Goal: Task Accomplishment & Management: Complete application form

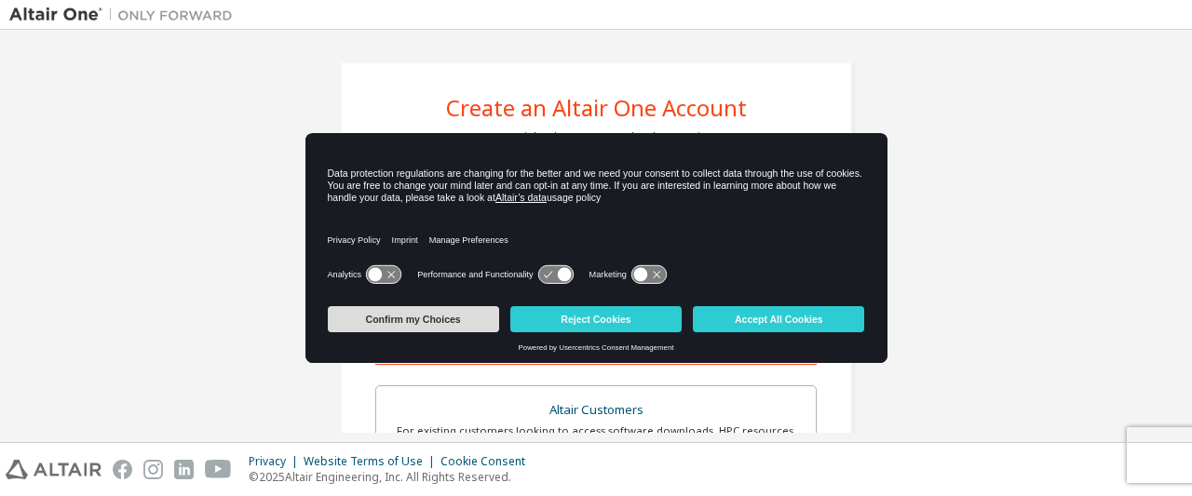
click at [405, 325] on button "Confirm my Choices" at bounding box center [413, 319] width 171 height 26
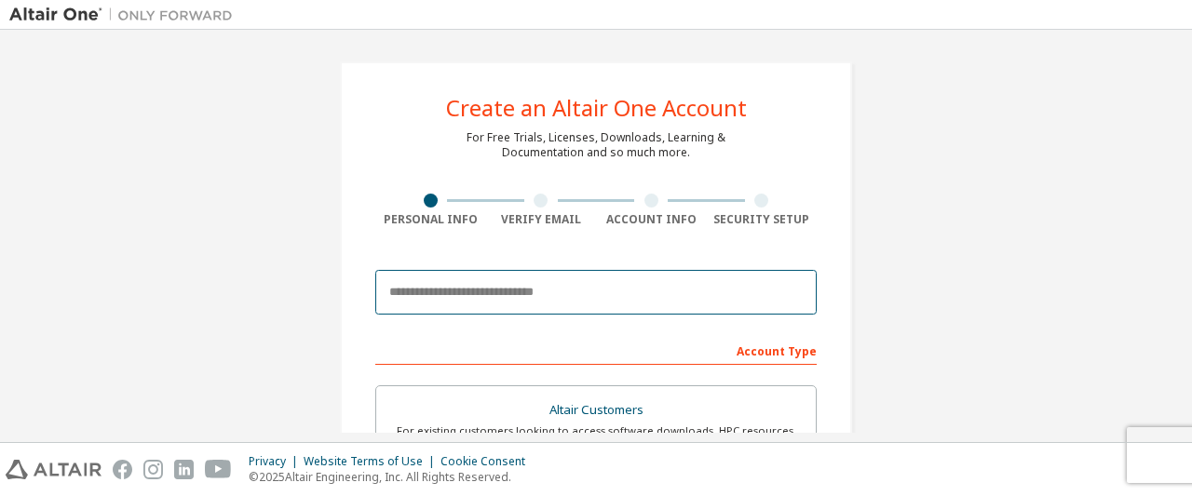
click at [468, 299] on input "email" at bounding box center [595, 292] width 441 height 45
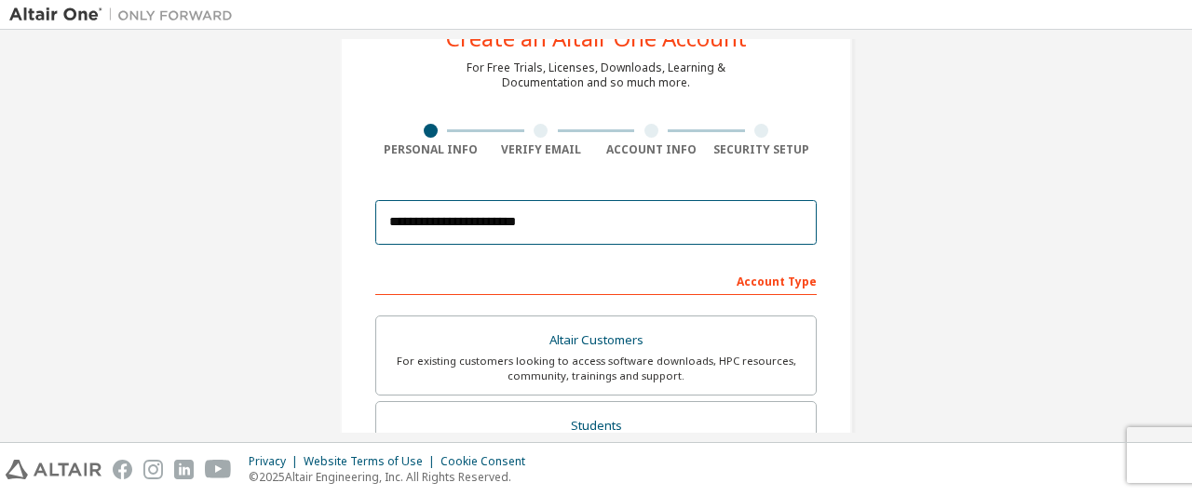
scroll to position [69, 0]
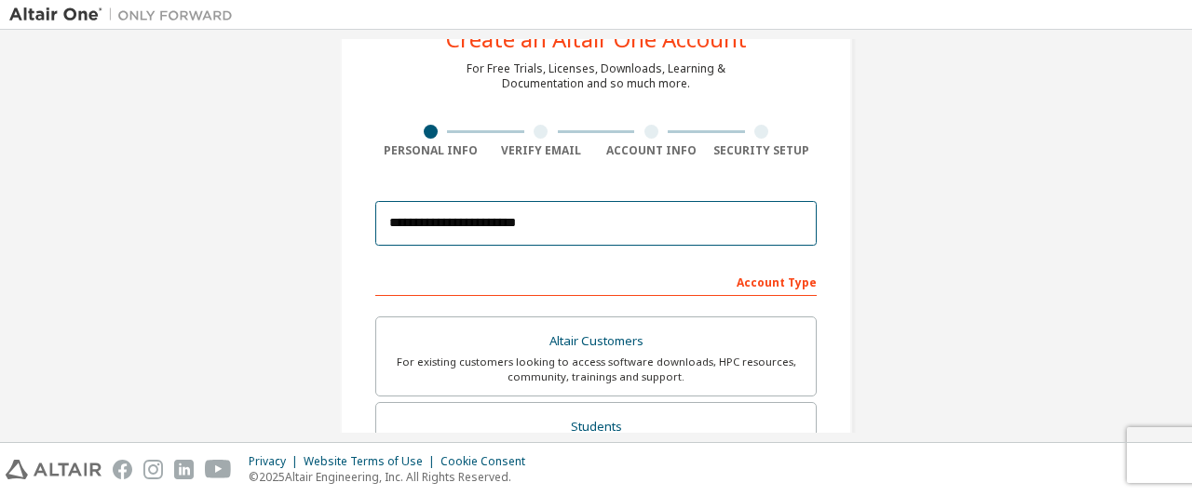
click at [547, 220] on input "**********" at bounding box center [595, 223] width 441 height 45
click at [538, 226] on input "**********" at bounding box center [595, 223] width 441 height 45
type input "**********"
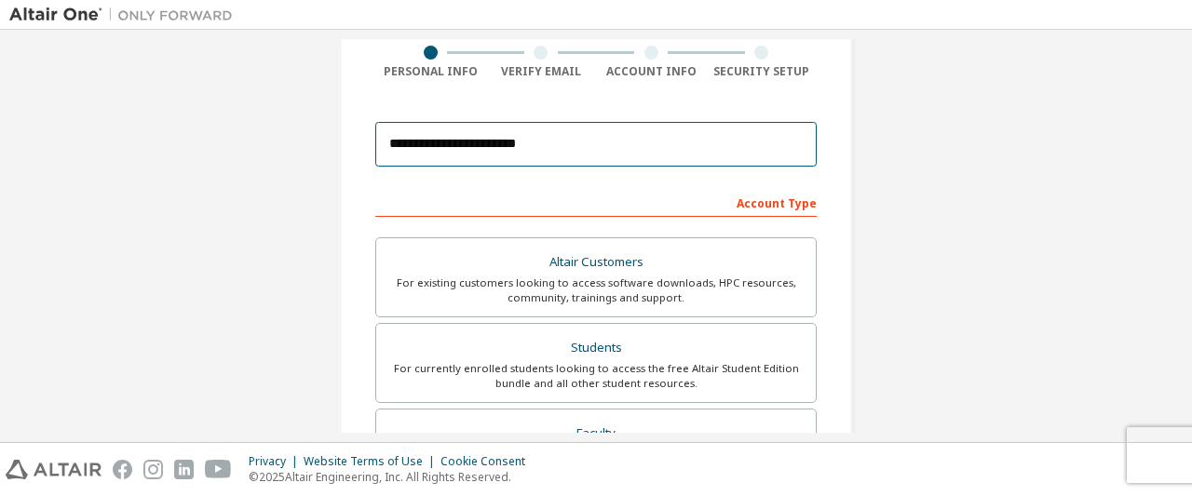
scroll to position [154, 0]
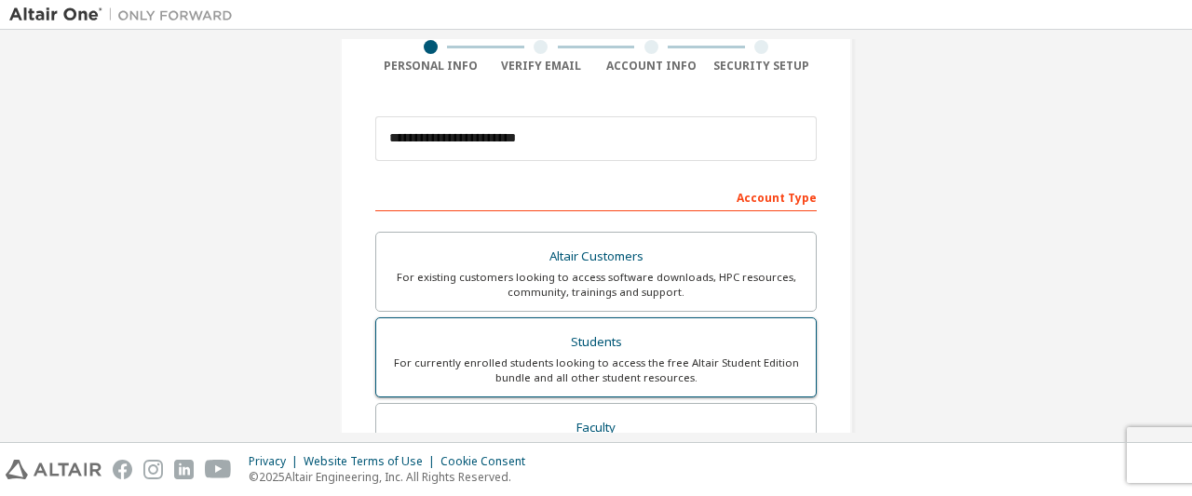
click at [531, 340] on div "Students" at bounding box center [595, 343] width 417 height 26
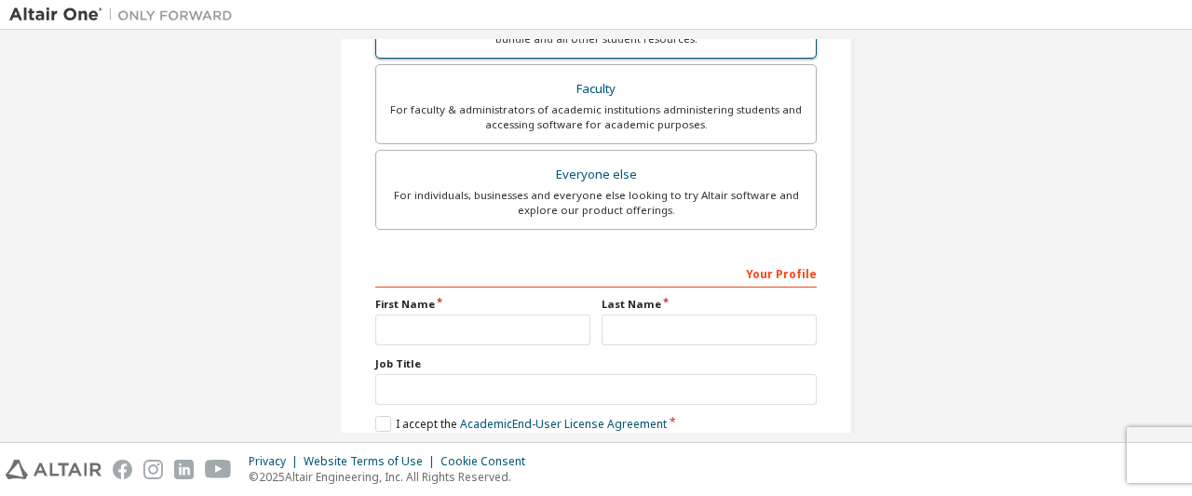
scroll to position [541, 0]
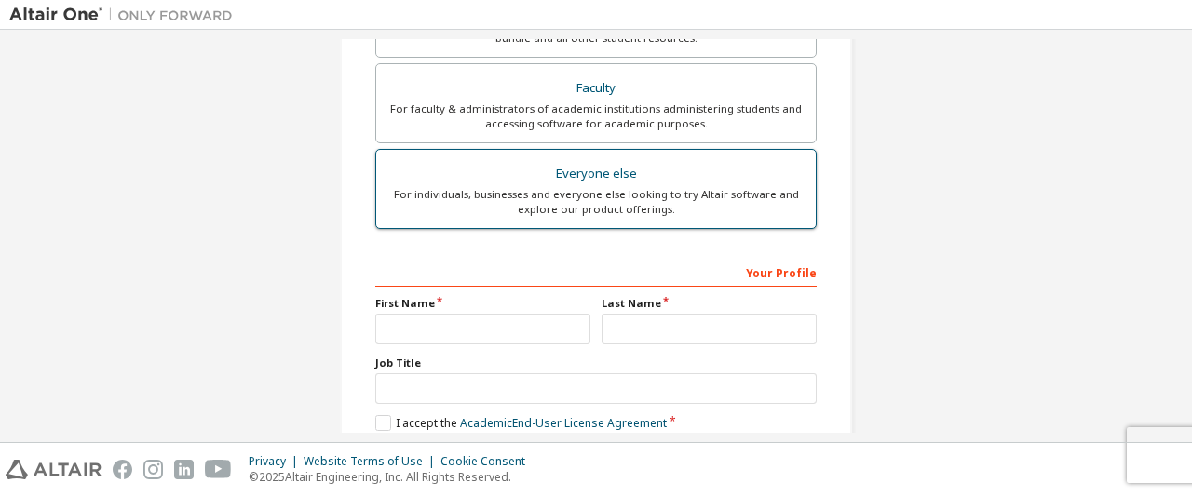
click at [542, 187] on div "For individuals, businesses and everyone else looking to try Altair software an…" at bounding box center [595, 202] width 417 height 30
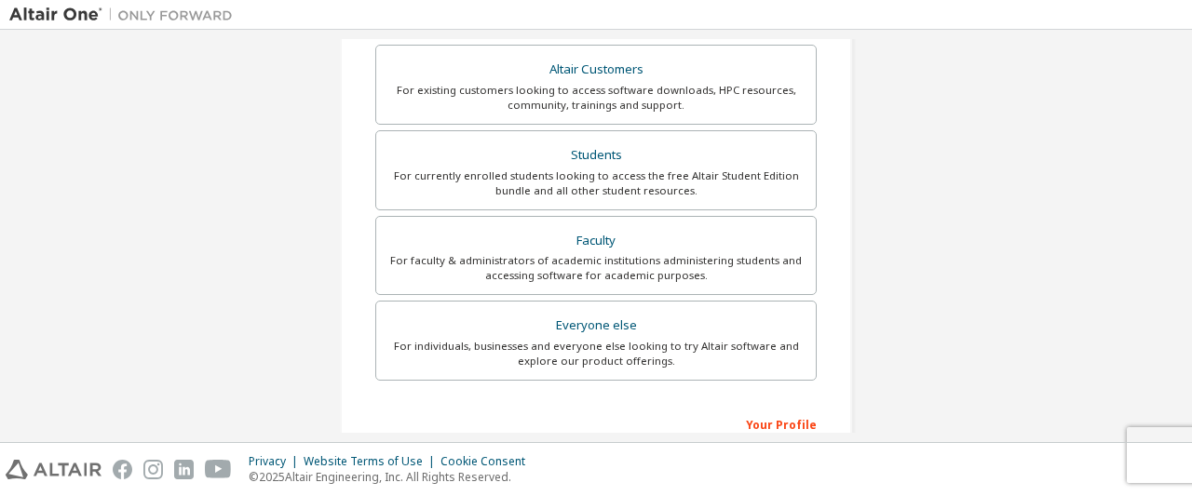
scroll to position [343, 0]
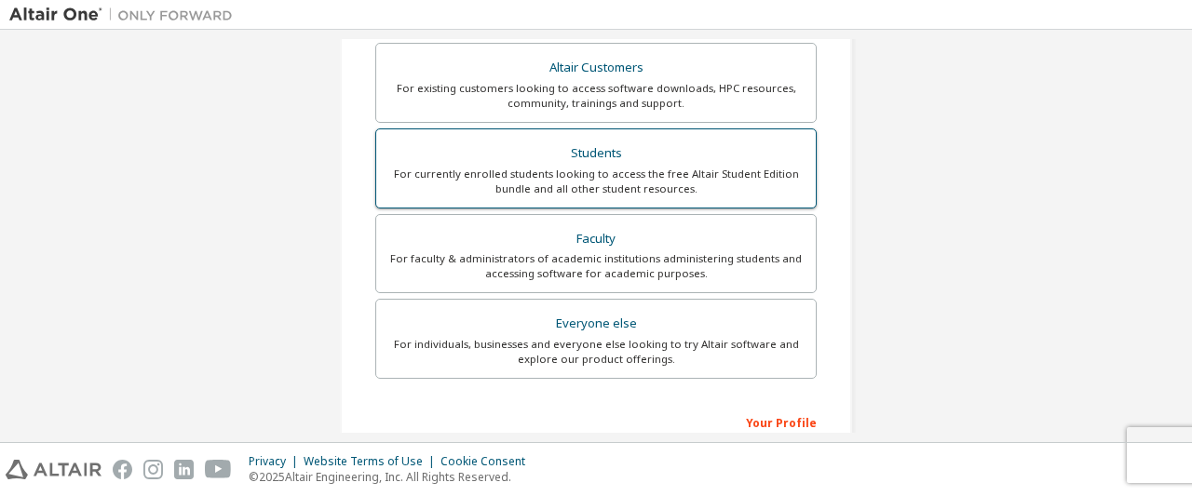
click at [508, 167] on div "For currently enrolled students looking to access the free Altair Student Editi…" at bounding box center [595, 182] width 417 height 30
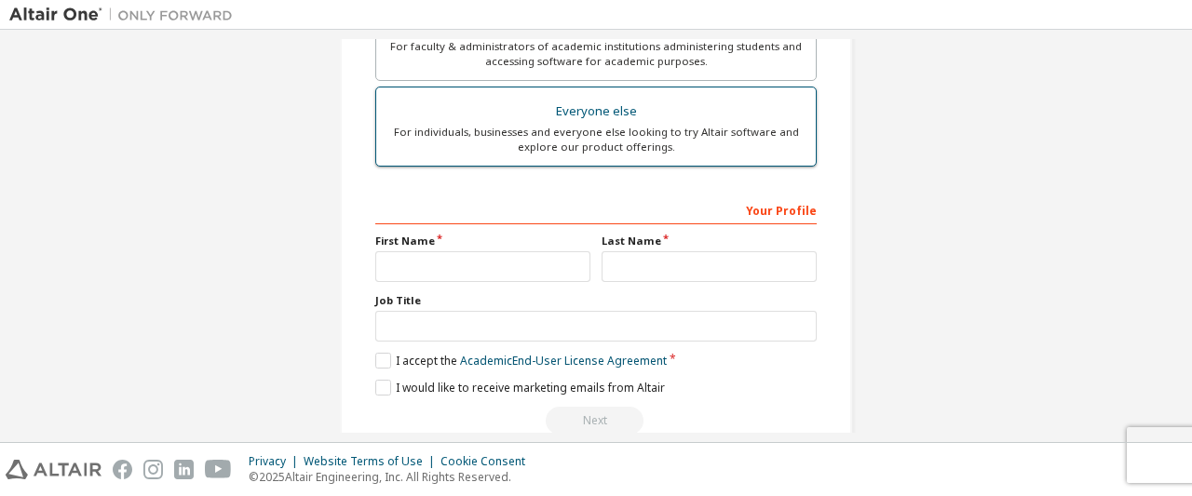
scroll to position [635, 0]
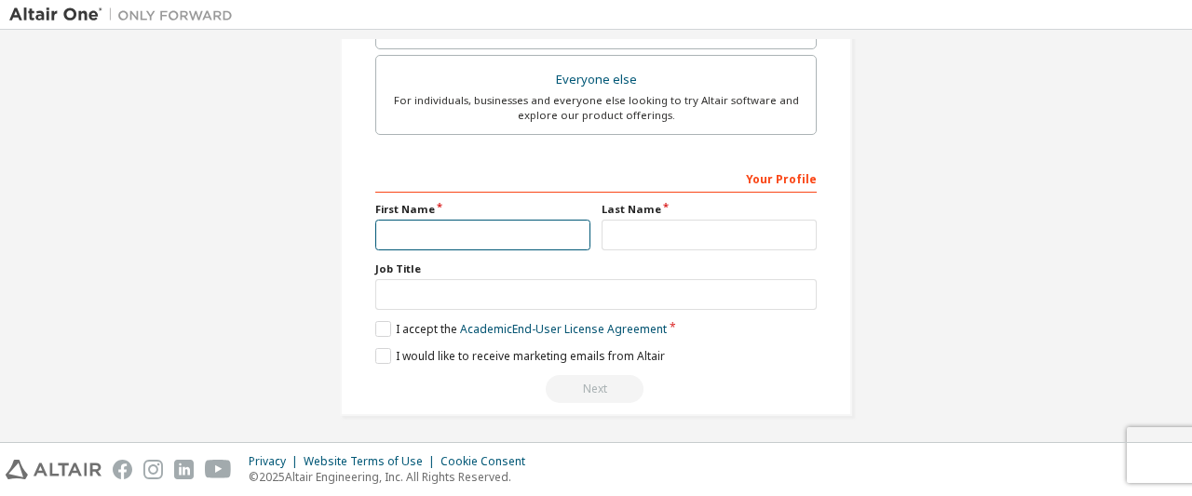
click at [477, 234] on input "text" at bounding box center [482, 235] width 215 height 31
type input "**********"
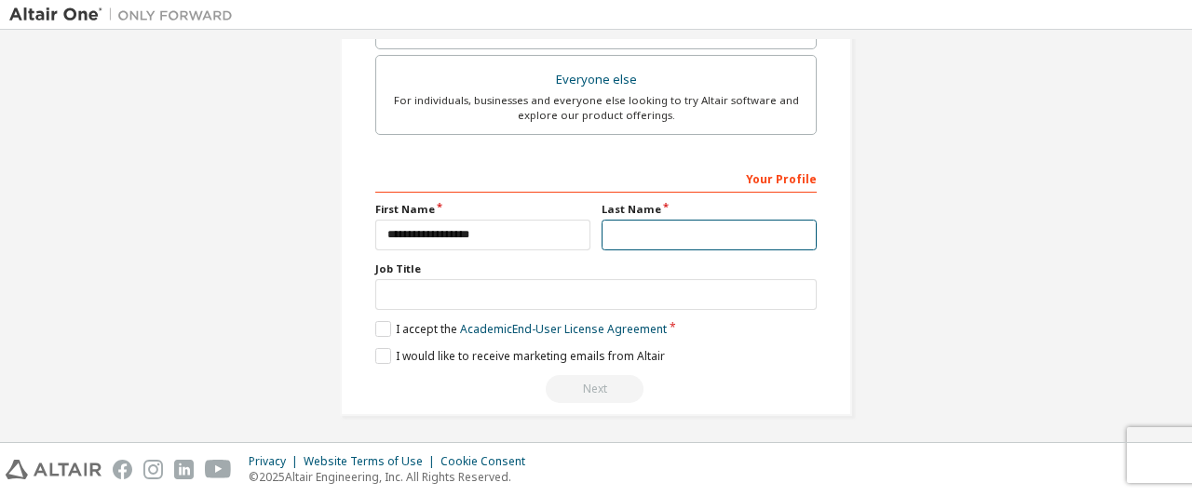
click at [667, 233] on input "text" at bounding box center [708, 235] width 215 height 31
type input "**********"
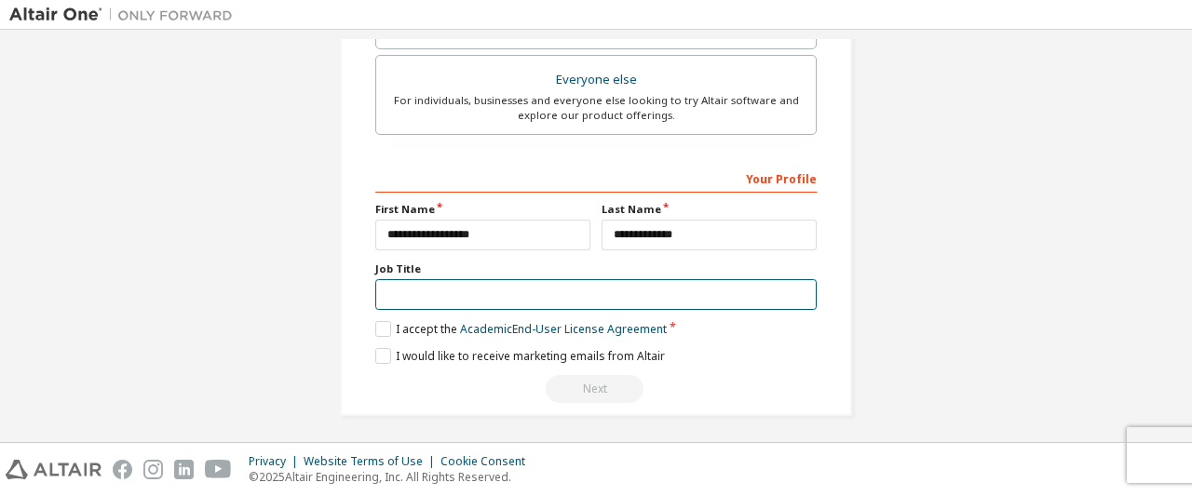
click at [474, 300] on input "text" at bounding box center [595, 294] width 441 height 31
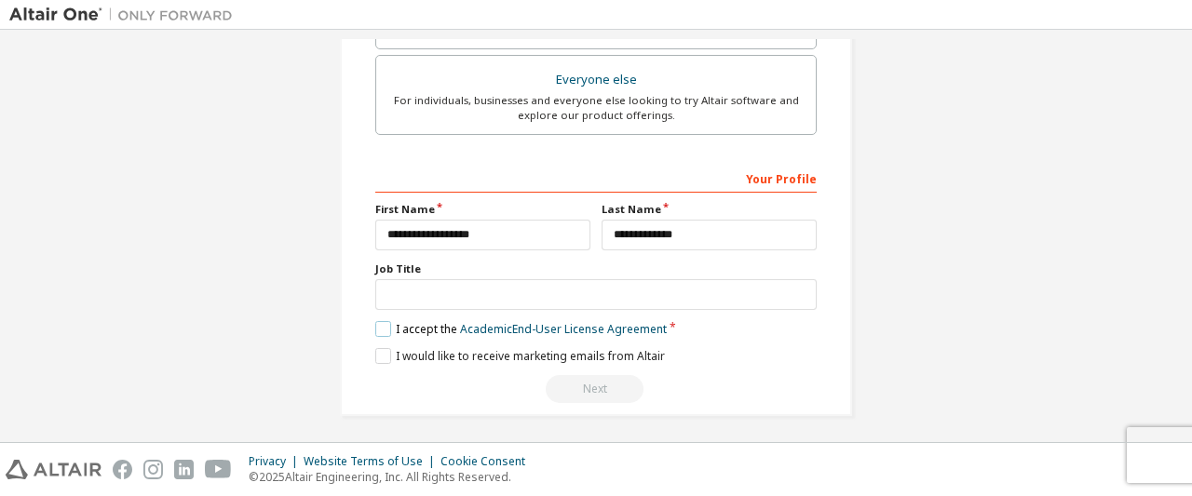
click at [382, 329] on label "I accept the Academic End-User License Agreement" at bounding box center [520, 329] width 291 height 16
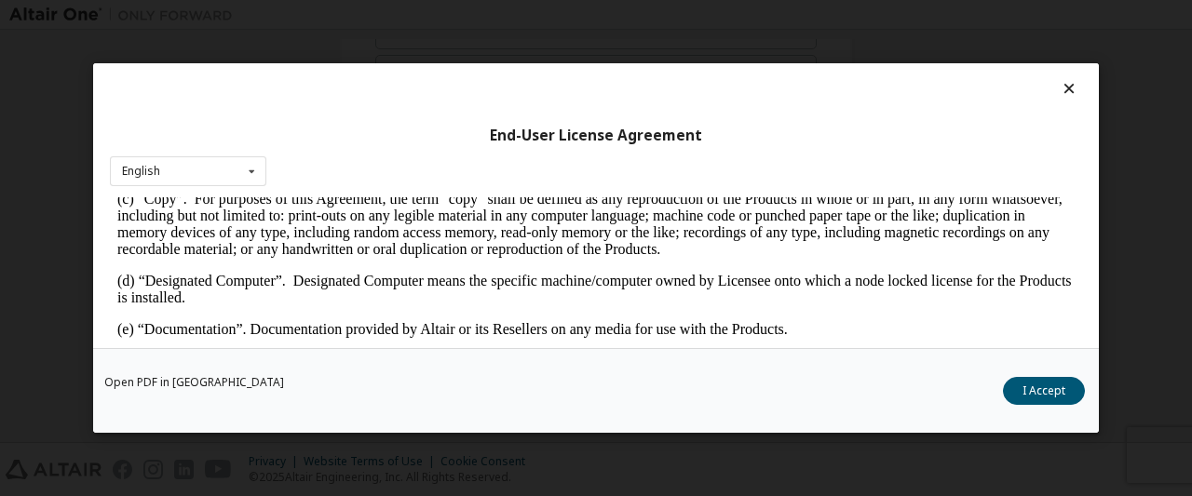
scroll to position [502, 0]
click at [1034, 388] on button "I Accept" at bounding box center [1044, 391] width 82 height 28
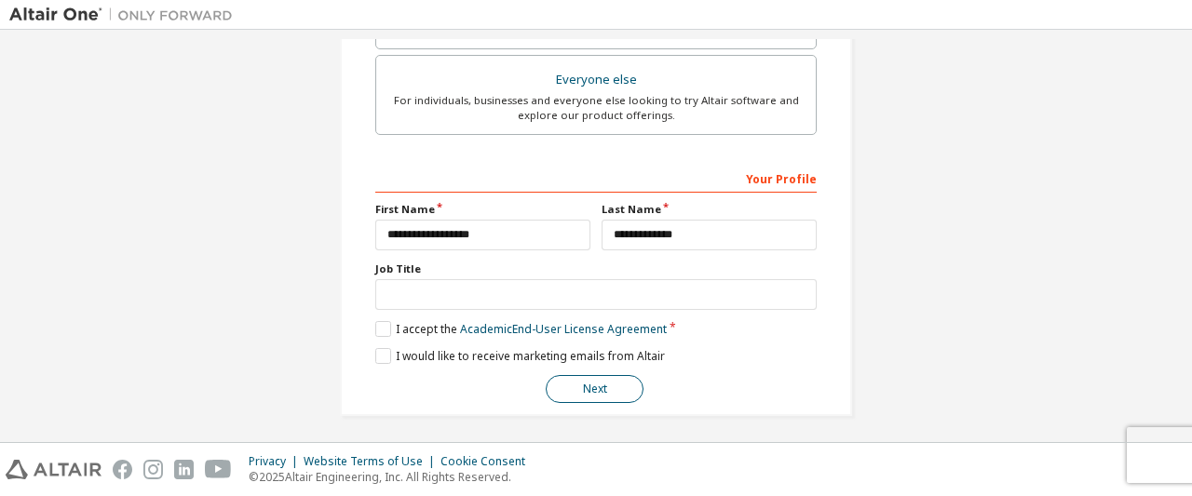
click at [581, 388] on button "Next" at bounding box center [595, 389] width 98 height 28
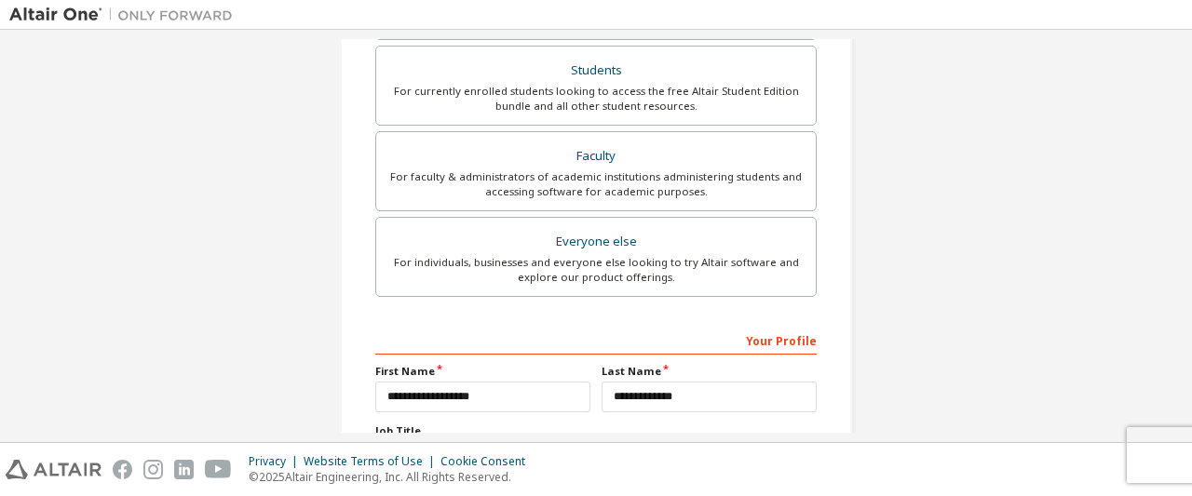
scroll to position [472, 0]
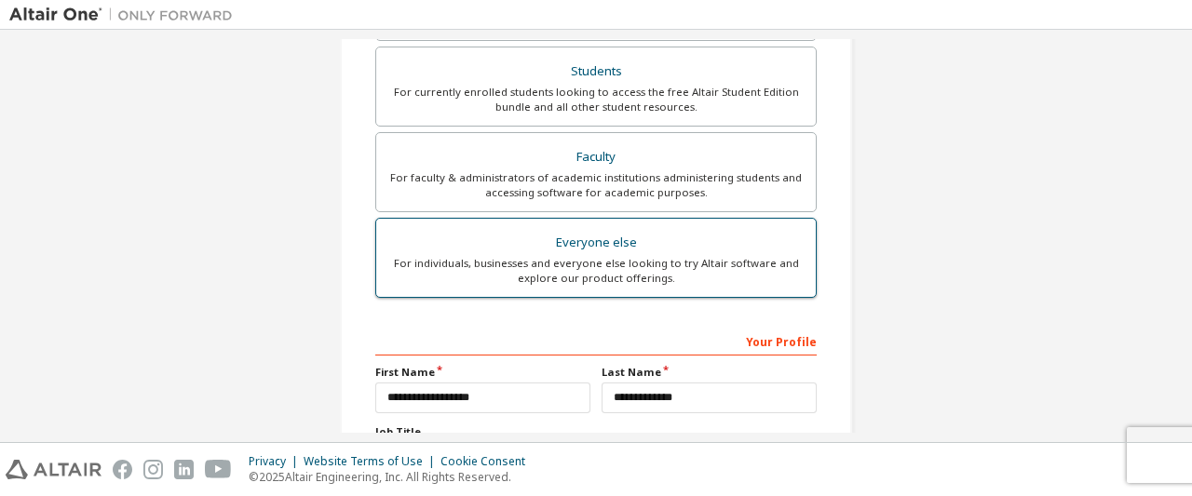
click at [648, 262] on div "For individuals, businesses and everyone else looking to try Altair software an…" at bounding box center [595, 271] width 417 height 30
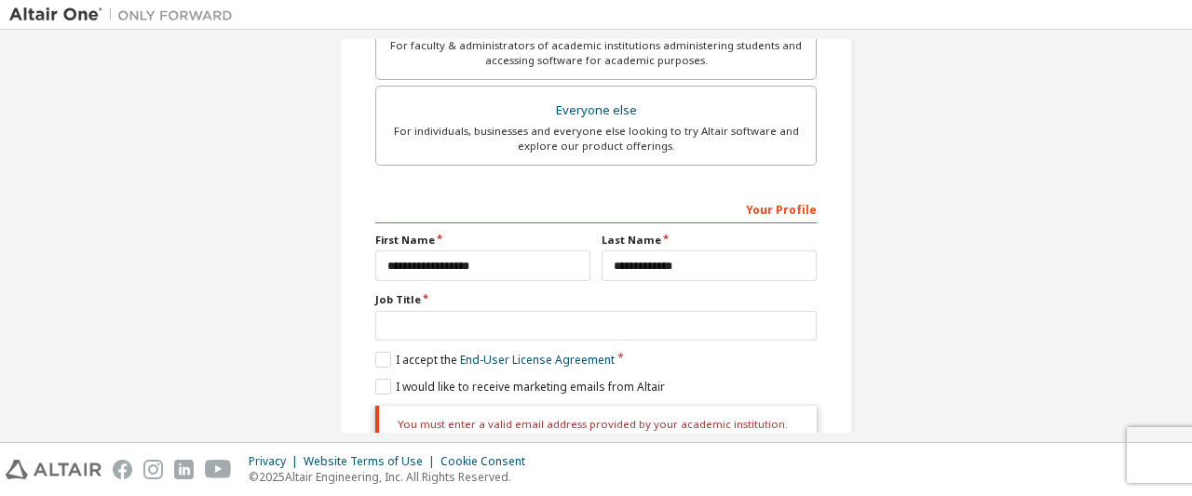
scroll to position [574, 0]
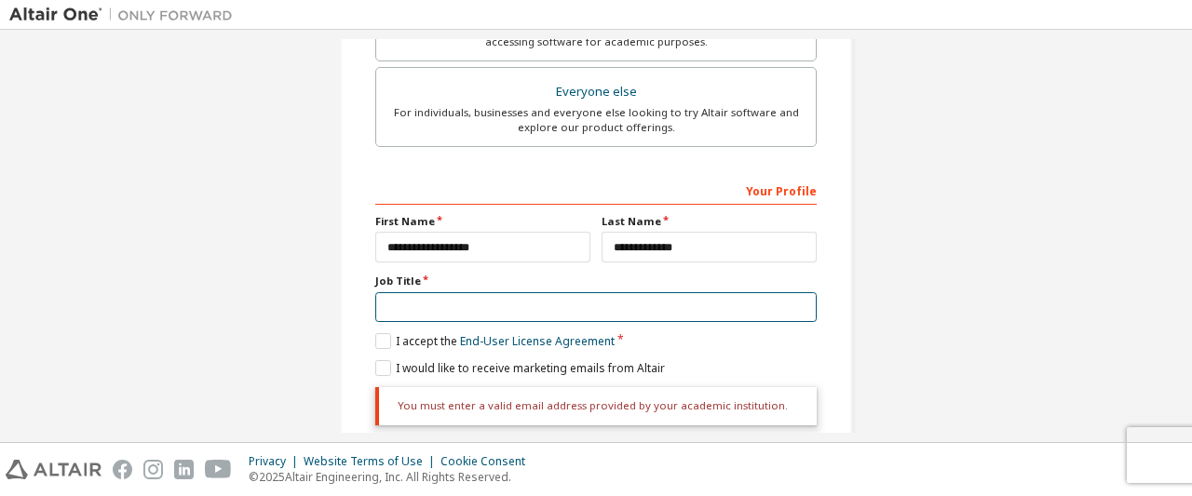
click at [456, 310] on input "text" at bounding box center [595, 307] width 441 height 31
type input "**********"
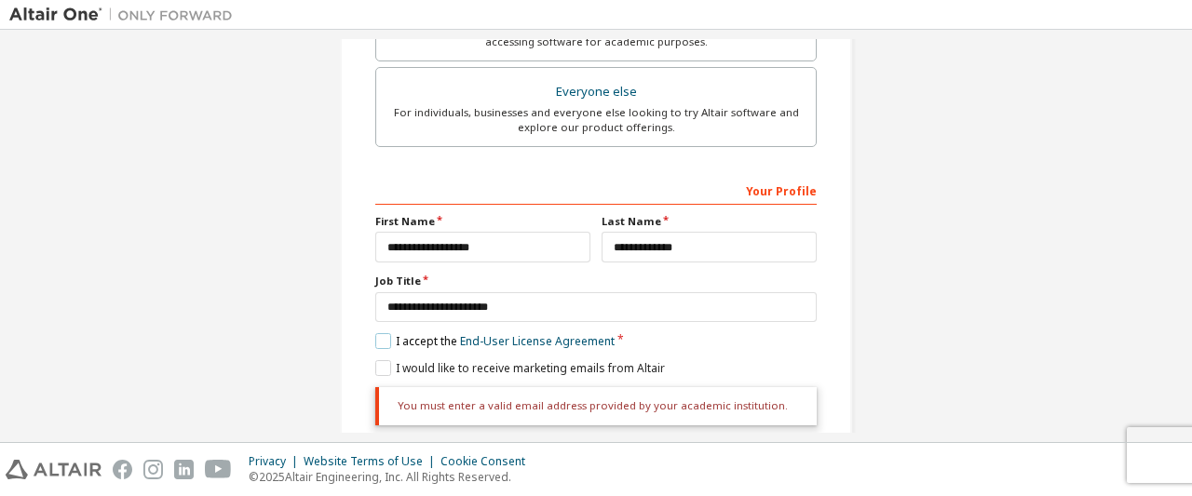
click at [381, 335] on label "I accept the End-User License Agreement" at bounding box center [494, 341] width 239 height 16
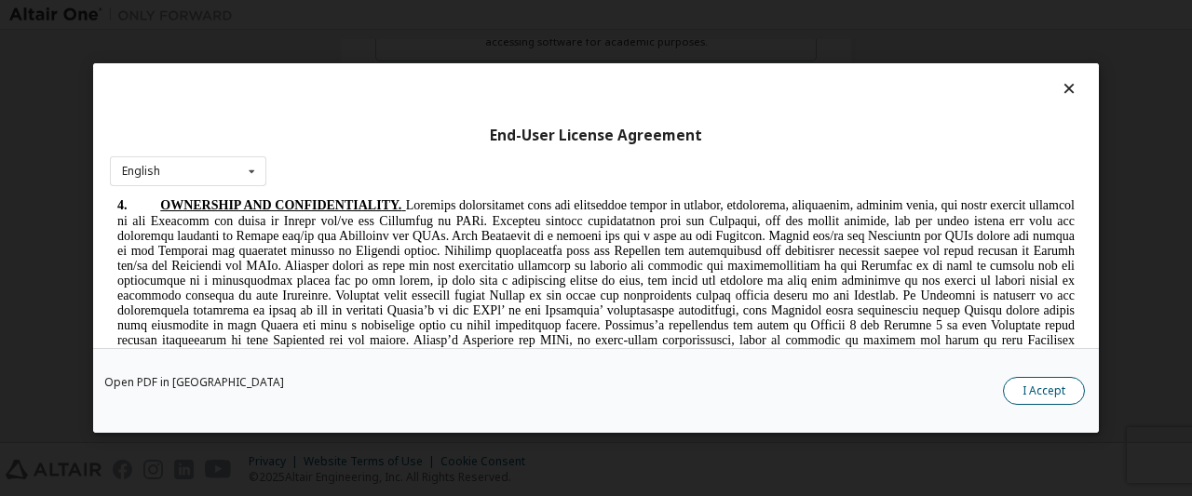
scroll to position [1977, 0]
click at [1016, 396] on button "I Accept" at bounding box center [1044, 391] width 82 height 28
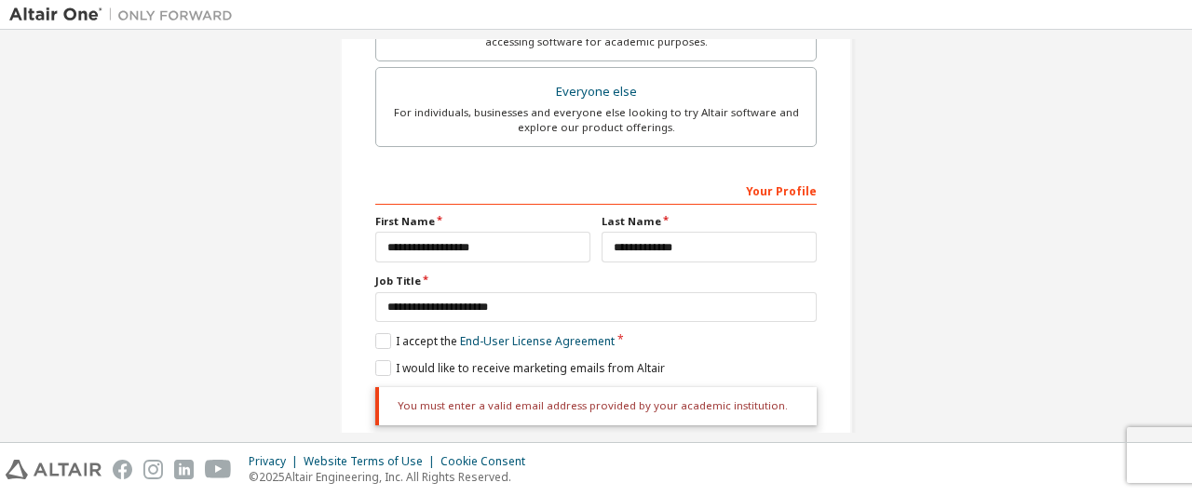
scroll to position [635, 0]
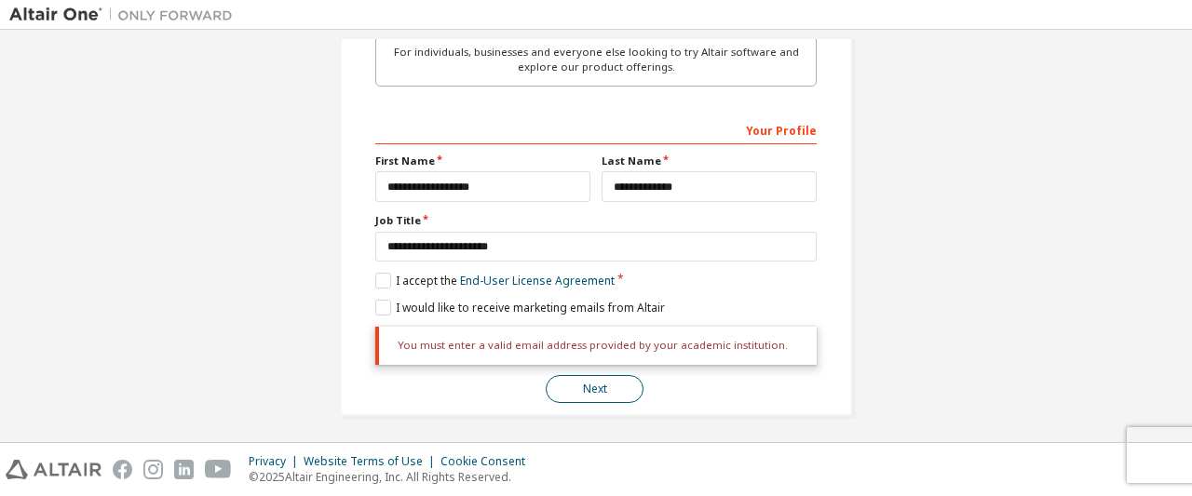
click at [581, 383] on button "Next" at bounding box center [595, 389] width 98 height 28
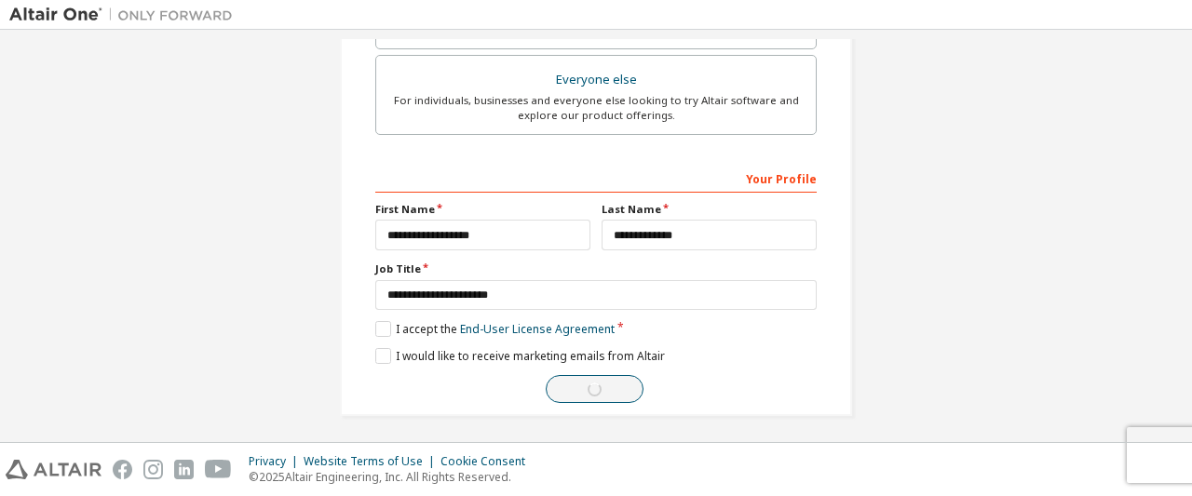
scroll to position [48, 0]
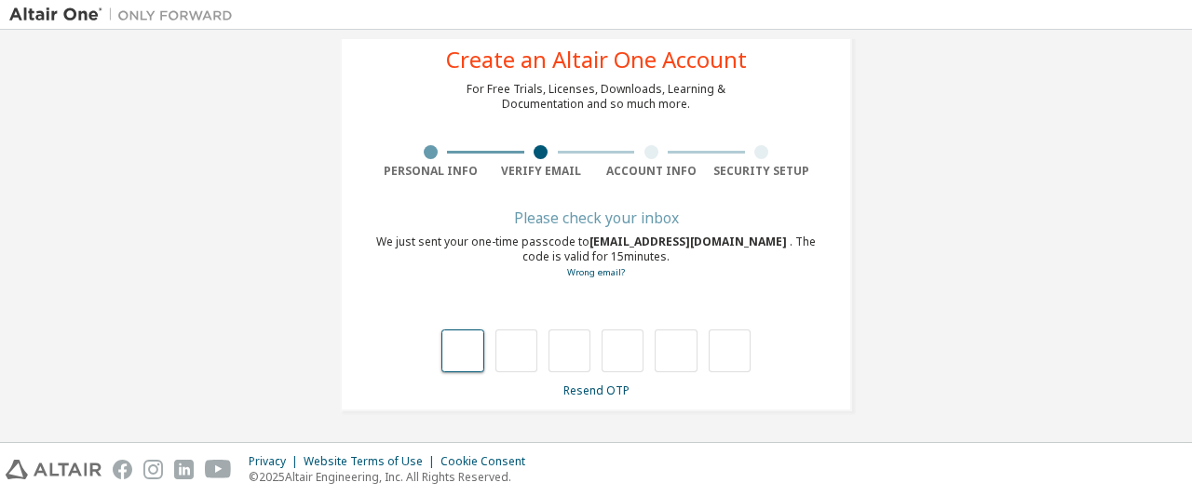
type input "*"
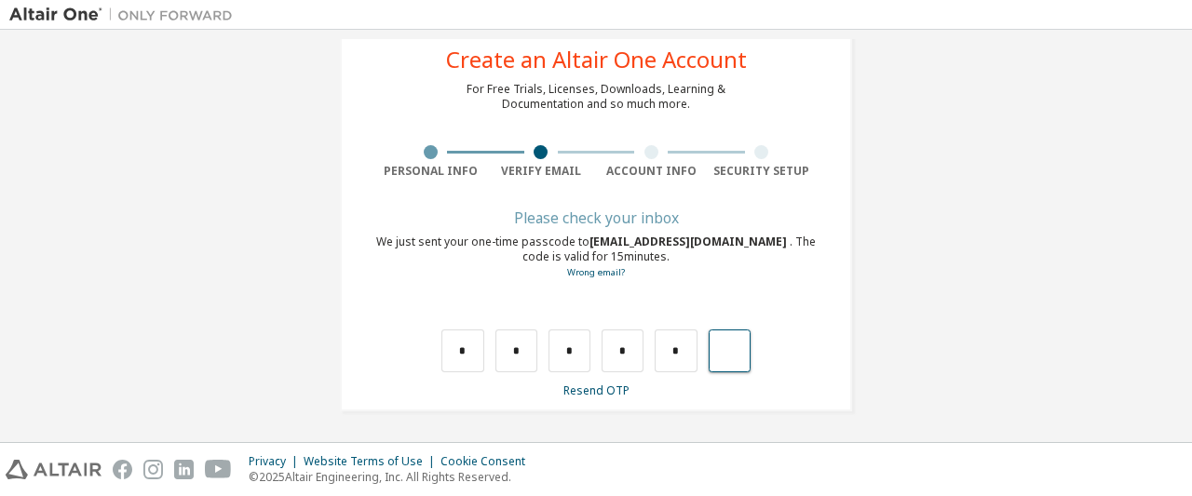
type input "*"
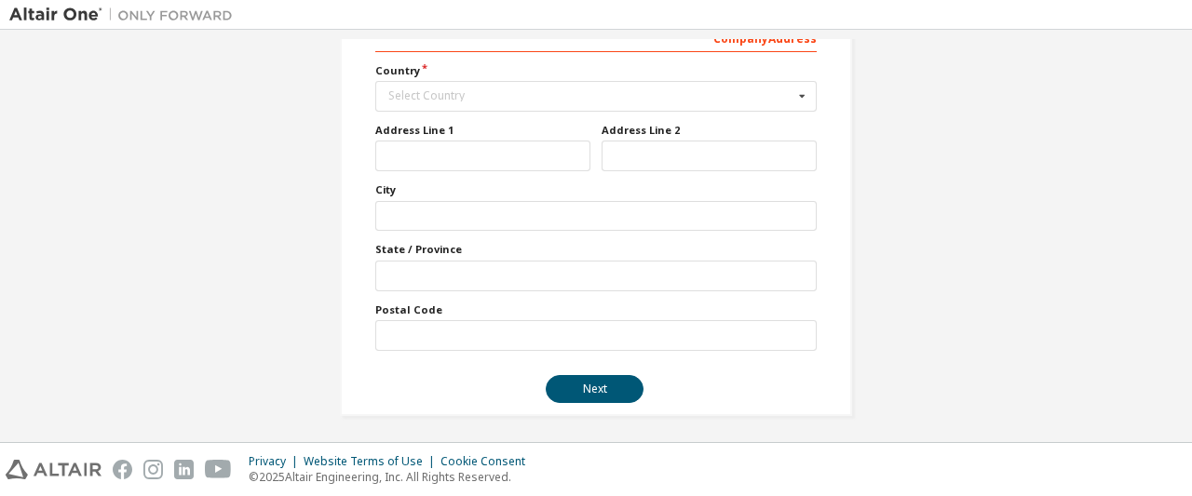
scroll to position [0, 0]
